Goal: Transaction & Acquisition: Purchase product/service

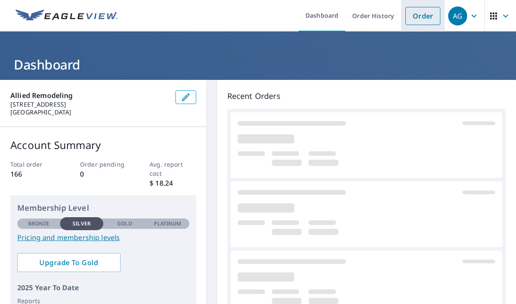
click at [423, 18] on link "Order" at bounding box center [423, 16] width 35 height 18
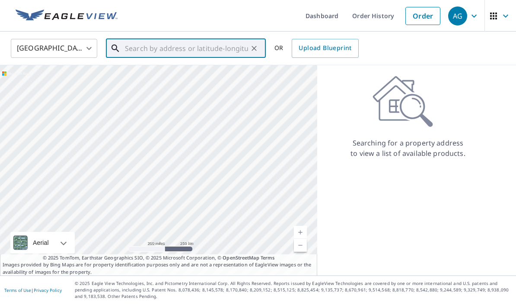
click at [142, 48] on input "text" at bounding box center [186, 48] width 123 height 24
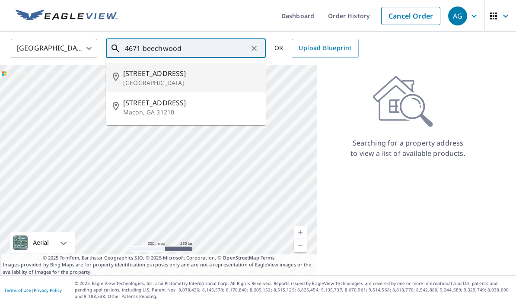
click at [144, 80] on p "[GEOGRAPHIC_DATA]" at bounding box center [191, 83] width 136 height 9
type input "[STREET_ADDRESS]"
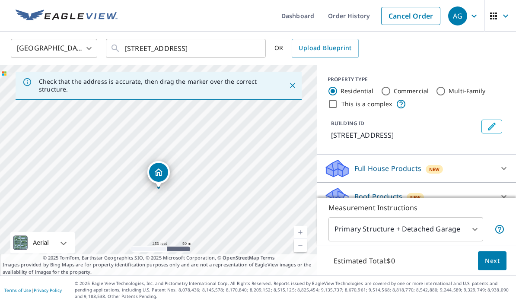
scroll to position [38, 0]
click at [502, 192] on icon at bounding box center [504, 197] width 10 height 10
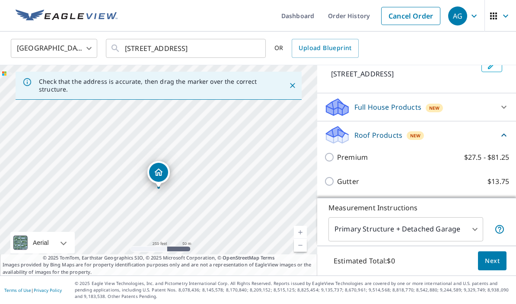
scroll to position [74, 0]
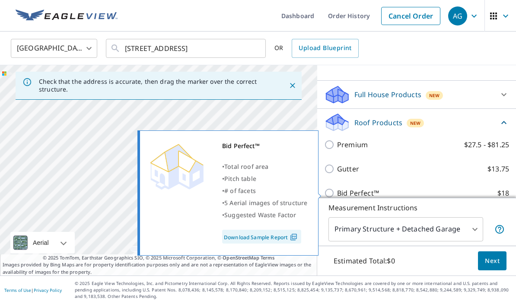
click at [329, 188] on input "Bid Perfect™ $18" at bounding box center [330, 193] width 13 height 10
checkbox input "true"
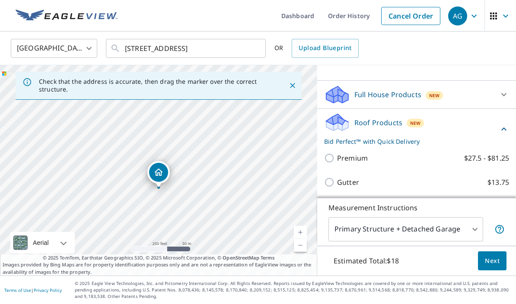
click at [488, 264] on span "Next" at bounding box center [492, 261] width 15 height 11
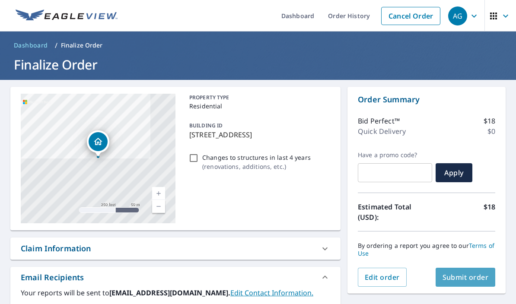
click at [457, 273] on span "Submit order" at bounding box center [466, 278] width 46 height 10
